Goal: Task Accomplishment & Management: Complete application form

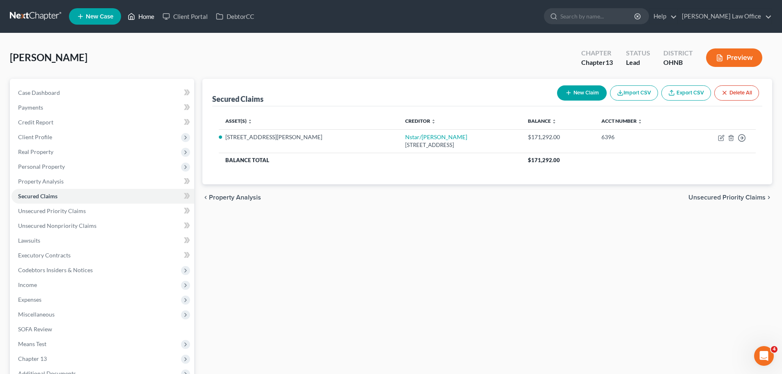
drag, startPoint x: 154, startPoint y: 20, endPoint x: 141, endPoint y: 41, distance: 24.3
click at [154, 20] on link "Home" at bounding box center [141, 16] width 35 height 15
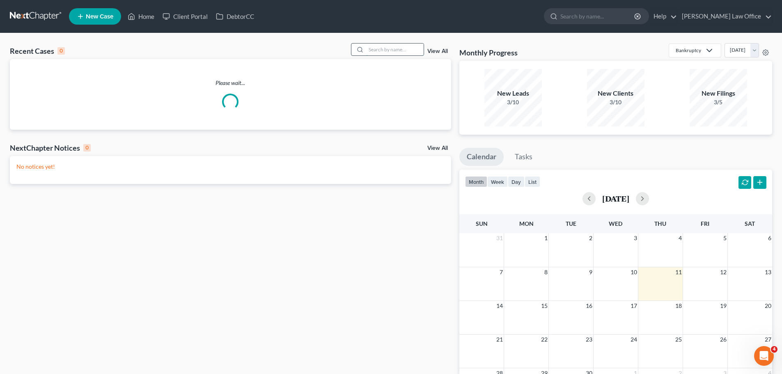
click at [379, 50] on input "search" at bounding box center [394, 50] width 57 height 12
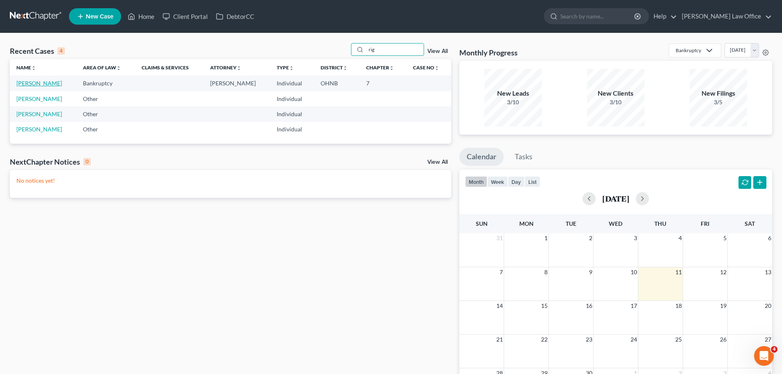
type input "rig"
click at [35, 83] on link "[PERSON_NAME]" at bounding box center [39, 83] width 46 height 7
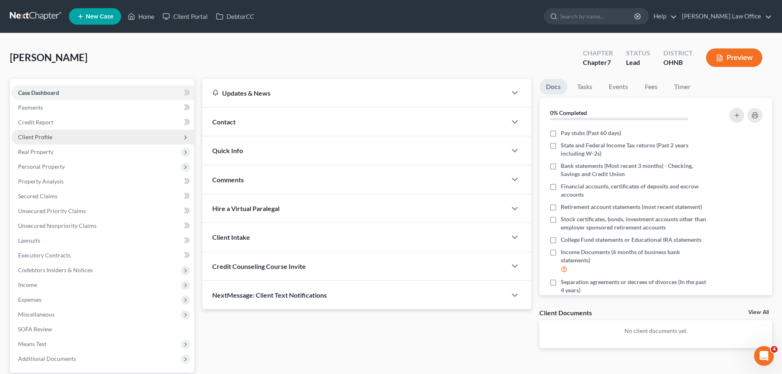
click at [44, 139] on span "Client Profile" at bounding box center [35, 136] width 34 height 7
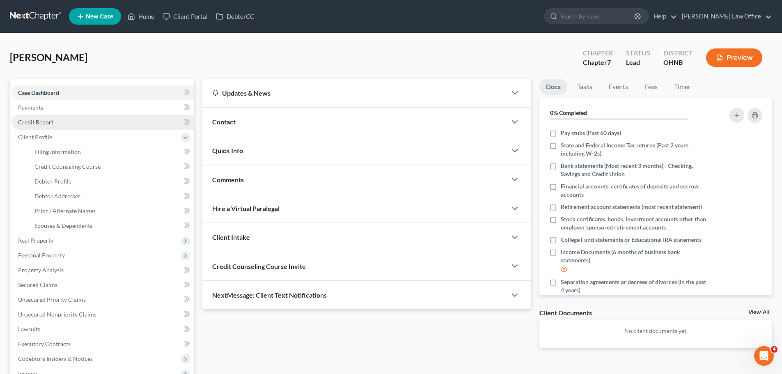
click at [44, 122] on span "Credit Report" at bounding box center [35, 122] width 35 height 7
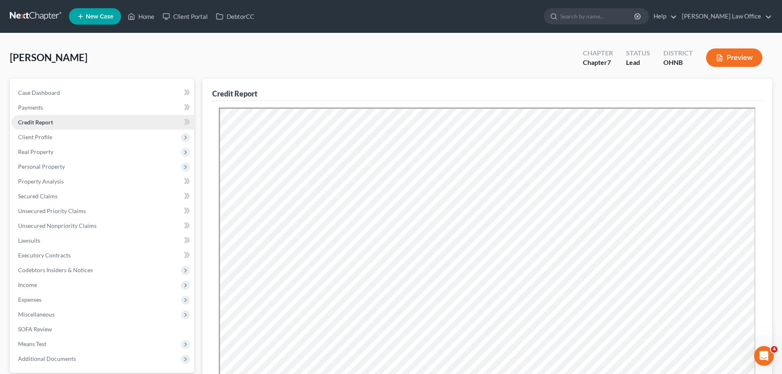
click at [49, 122] on span "Credit Report" at bounding box center [35, 122] width 35 height 7
click at [62, 195] on link "Secured Claims" at bounding box center [102, 196] width 183 height 15
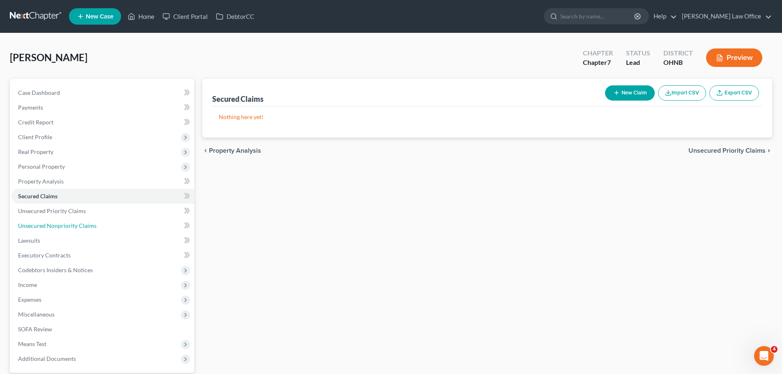
drag, startPoint x: 57, startPoint y: 227, endPoint x: 199, endPoint y: 192, distance: 146.7
click at [57, 227] on span "Unsecured Nonpriority Claims" at bounding box center [57, 225] width 78 height 7
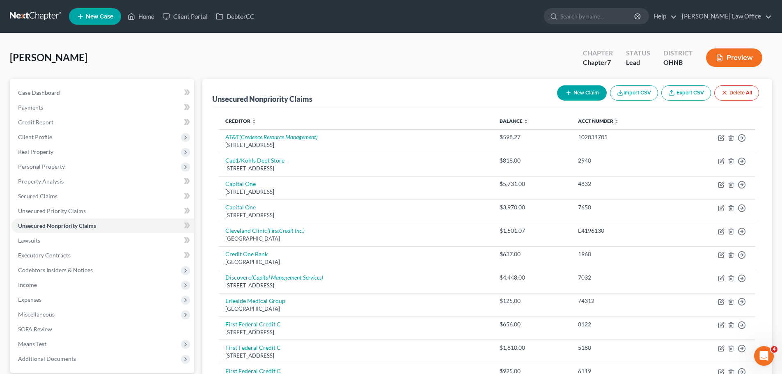
click at [729, 60] on button "Preview" at bounding box center [734, 57] width 56 height 18
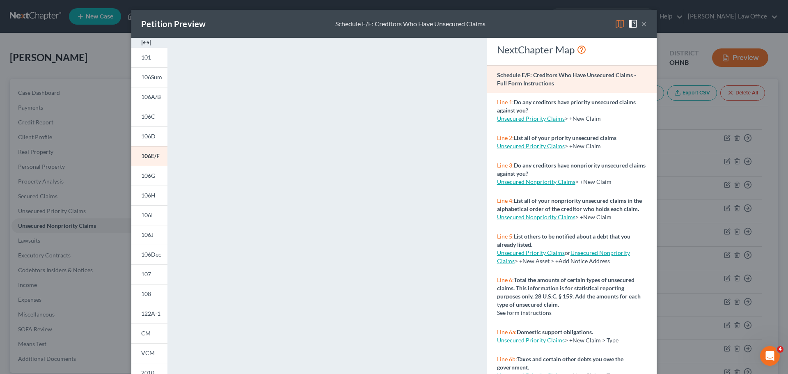
click at [569, 23] on div "Petition Preview Schedule E/F: Creditors Who Have Unsecured Claims ×" at bounding box center [393, 24] width 525 height 28
click at [641, 25] on button "×" at bounding box center [644, 24] width 6 height 10
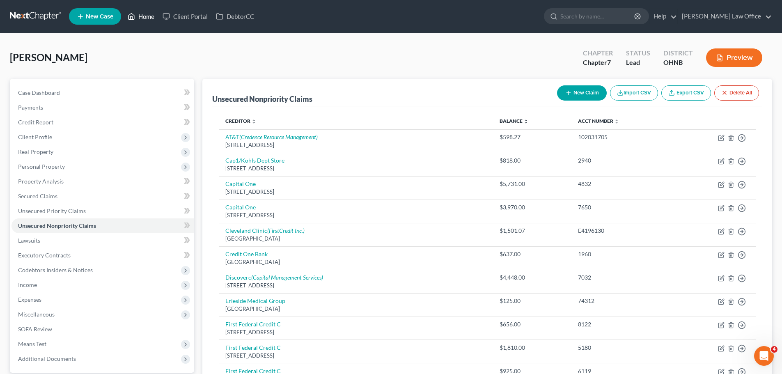
click at [149, 18] on link "Home" at bounding box center [141, 16] width 35 height 15
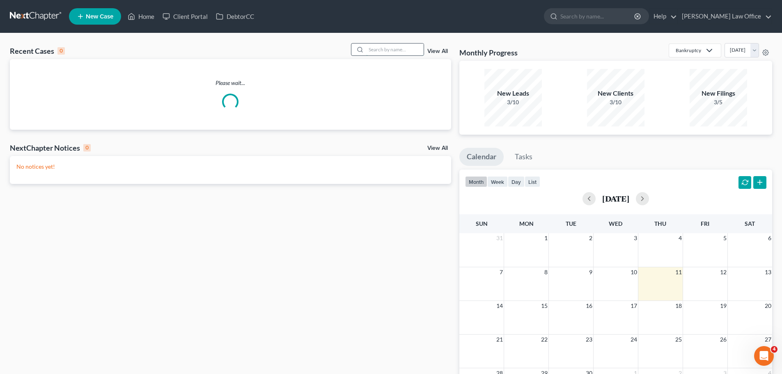
click at [381, 51] on input "search" at bounding box center [394, 50] width 57 height 12
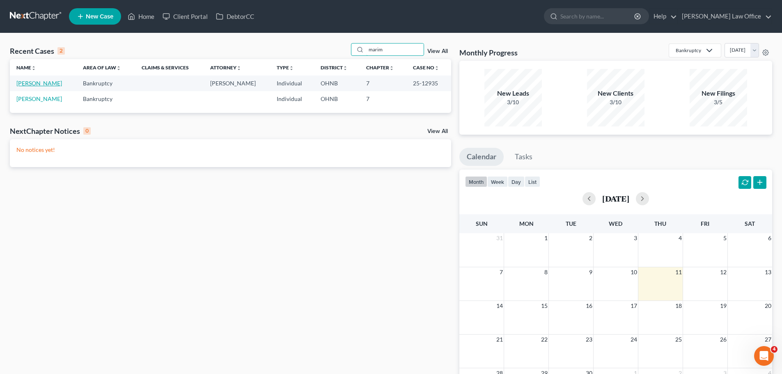
type input "marim"
click at [62, 84] on link "[PERSON_NAME]" at bounding box center [39, 83] width 46 height 7
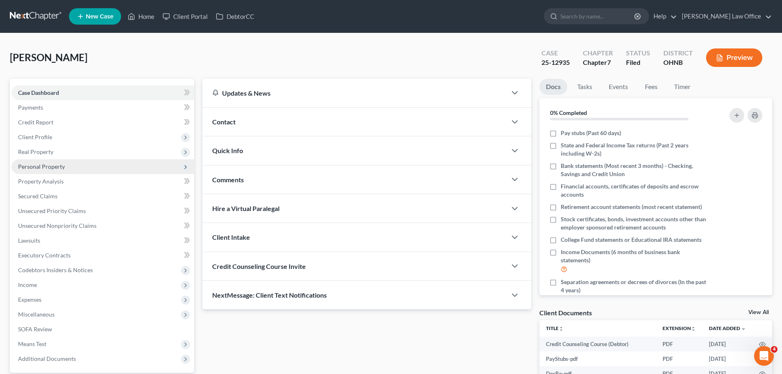
click at [44, 168] on span "Personal Property" at bounding box center [41, 166] width 47 height 7
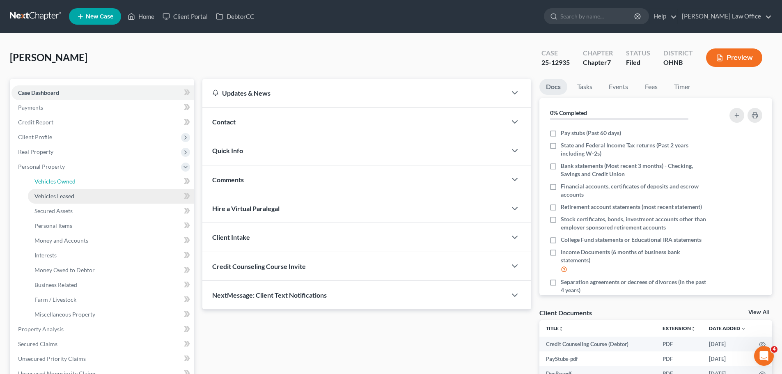
click at [67, 182] on span "Vehicles Owned" at bounding box center [54, 181] width 41 height 7
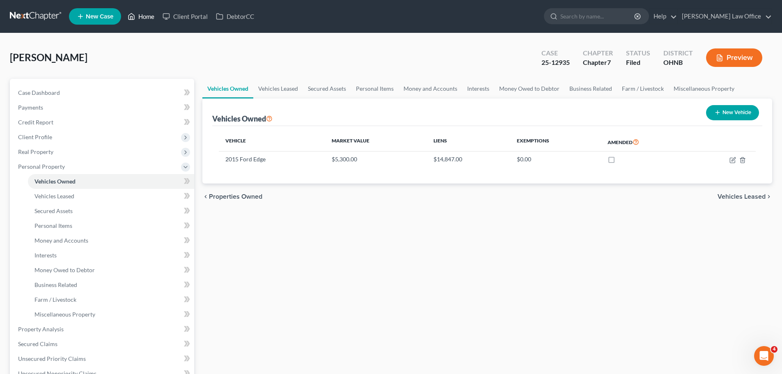
click at [140, 20] on link "Home" at bounding box center [141, 16] width 35 height 15
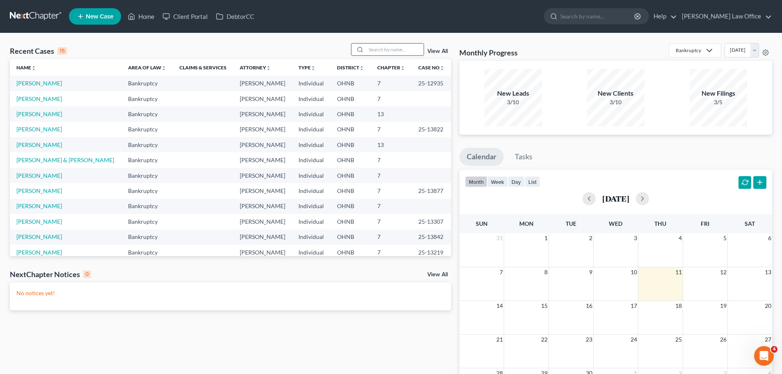
click at [388, 48] on input "search" at bounding box center [394, 50] width 57 height 12
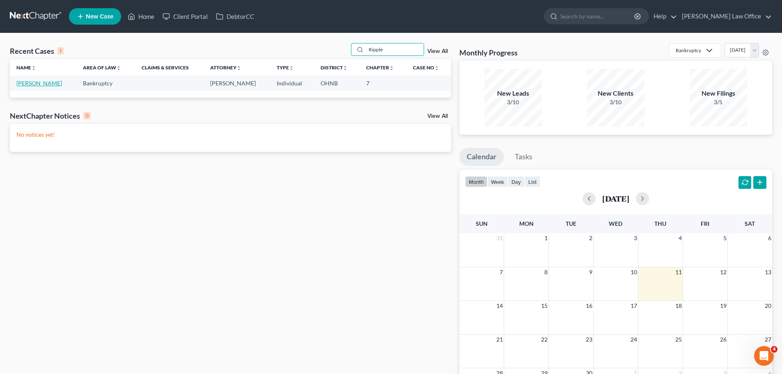
type input "Ripple"
click at [43, 83] on link "[PERSON_NAME]" at bounding box center [39, 83] width 46 height 7
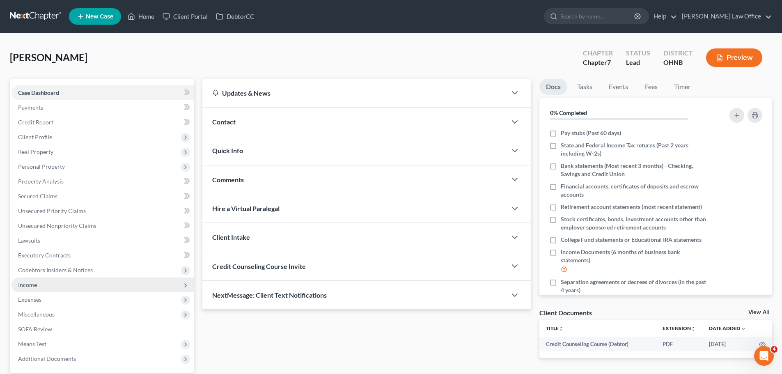
click at [32, 291] on span "Income" at bounding box center [102, 284] width 183 height 15
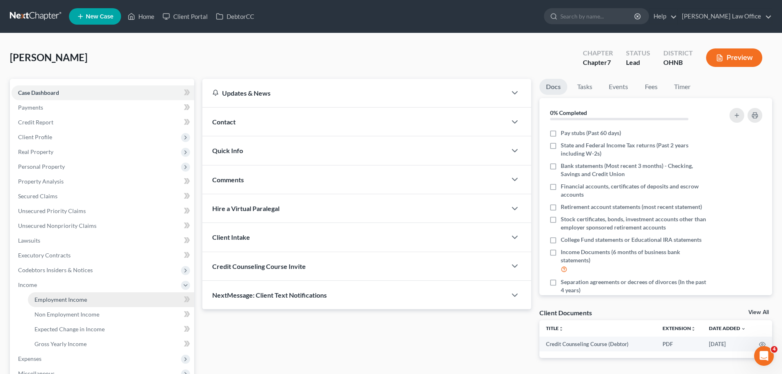
click at [80, 302] on span "Employment Income" at bounding box center [60, 299] width 53 height 7
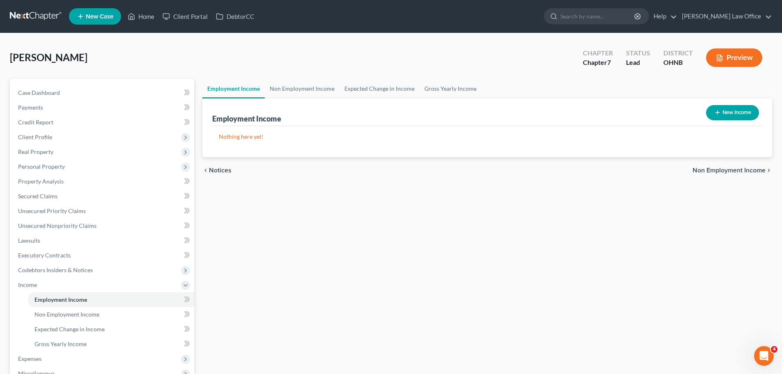
click at [748, 109] on button "New Income" at bounding box center [732, 112] width 53 height 15
select select "0"
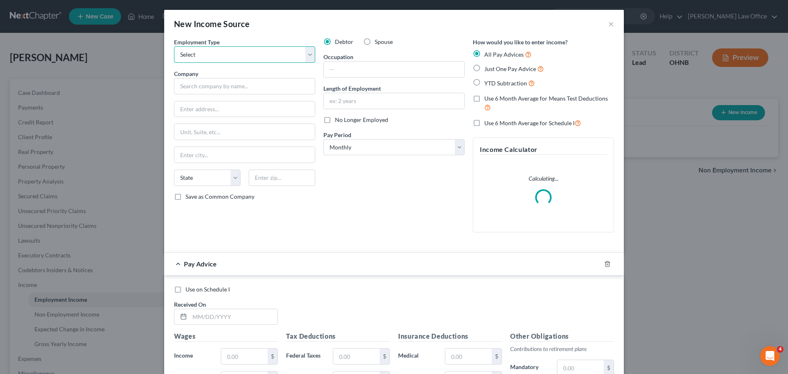
drag, startPoint x: 307, startPoint y: 58, endPoint x: 303, endPoint y: 60, distance: 4.2
click at [307, 58] on select "Select Full or [DEMOGRAPHIC_DATA] Employment Self Employment" at bounding box center [244, 54] width 141 height 16
select select "1"
click at [174, 46] on select "Select Full or [DEMOGRAPHIC_DATA] Employment Self Employment" at bounding box center [244, 54] width 141 height 16
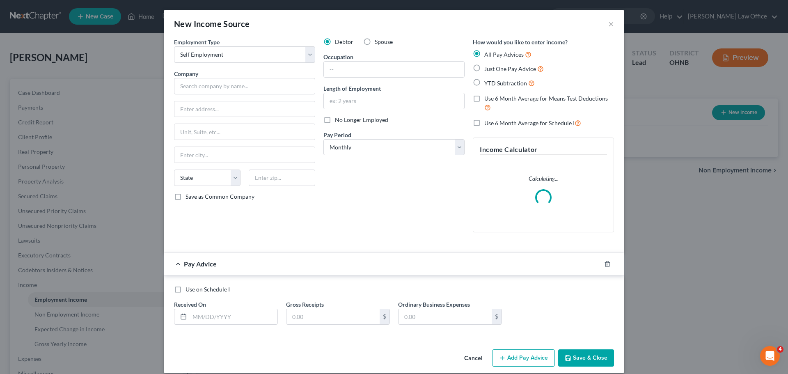
drag, startPoint x: 300, startPoint y: 25, endPoint x: 274, endPoint y: 24, distance: 25.5
click at [300, 24] on div "New Income Source ×" at bounding box center [394, 24] width 460 height 28
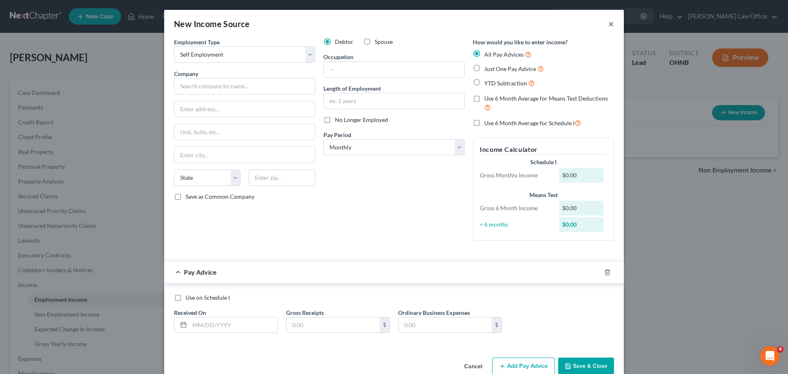
click at [608, 26] on button "×" at bounding box center [611, 24] width 6 height 10
